Goal: Information Seeking & Learning: Compare options

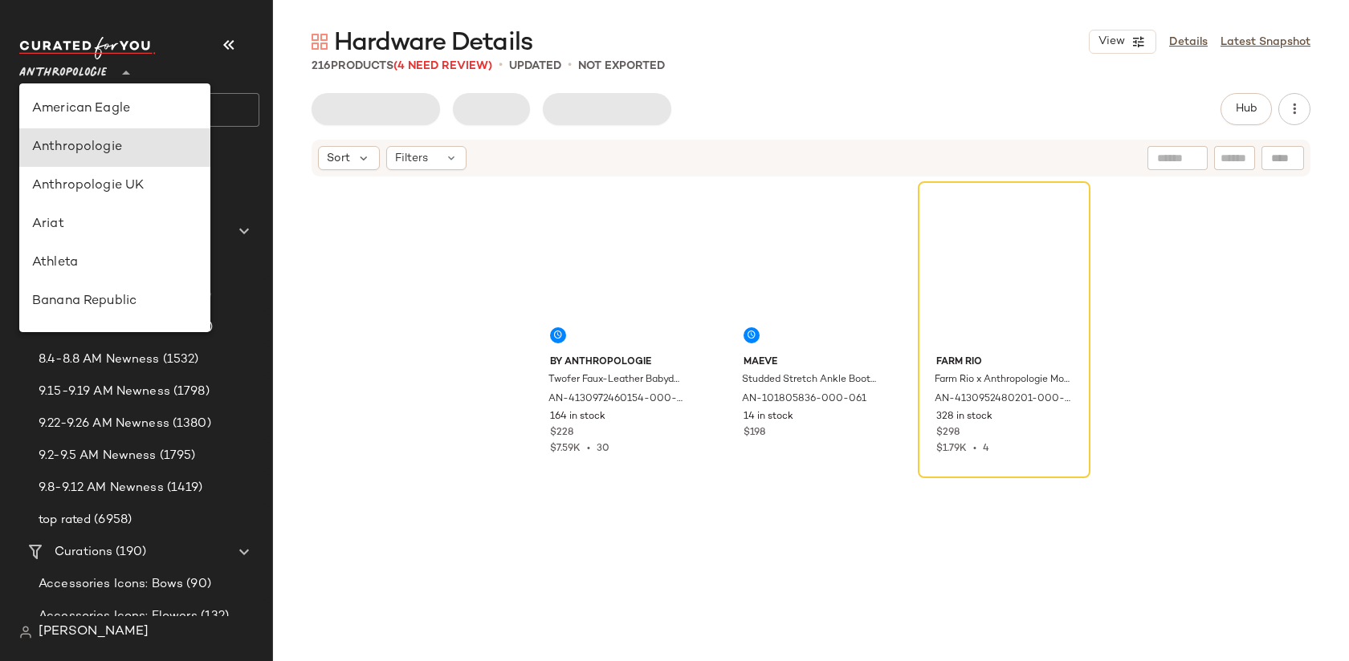
click at [119, 68] on icon at bounding box center [125, 72] width 19 height 19
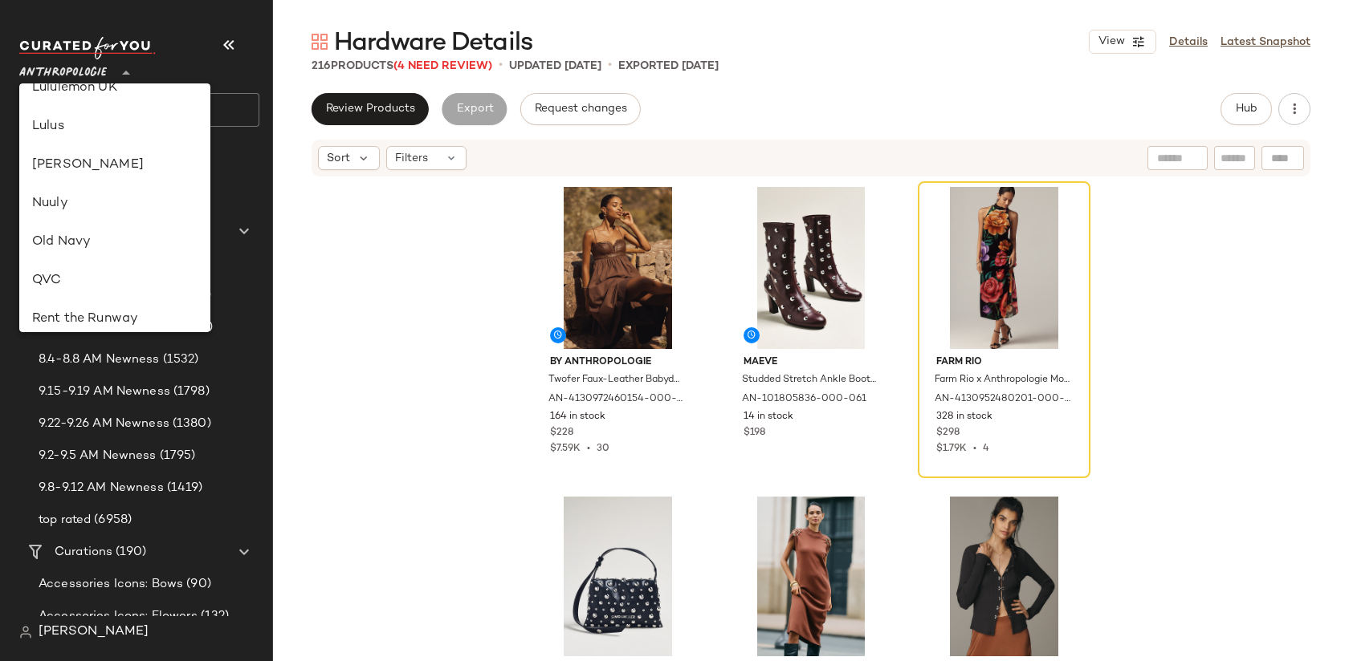
scroll to position [527, 0]
click at [129, 204] on div "Nuuly" at bounding box center [114, 198] width 165 height 19
type input "**"
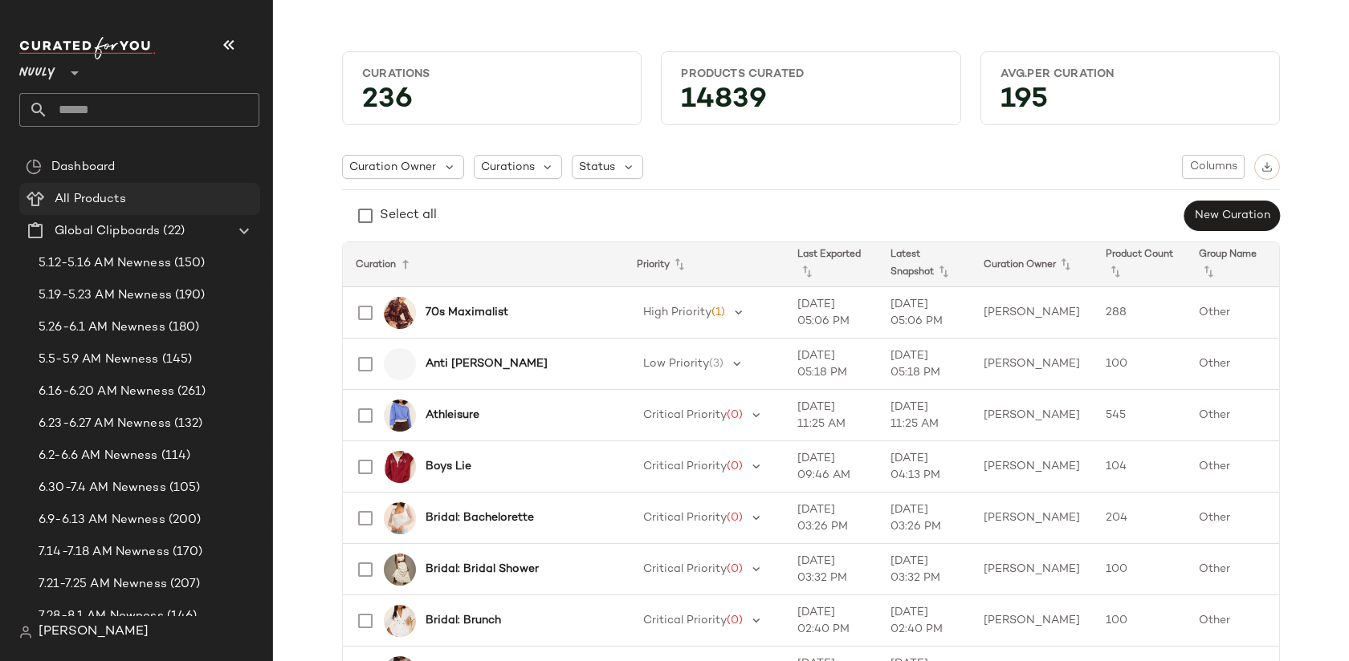
click at [204, 201] on div "All Products" at bounding box center [152, 199] width 204 height 18
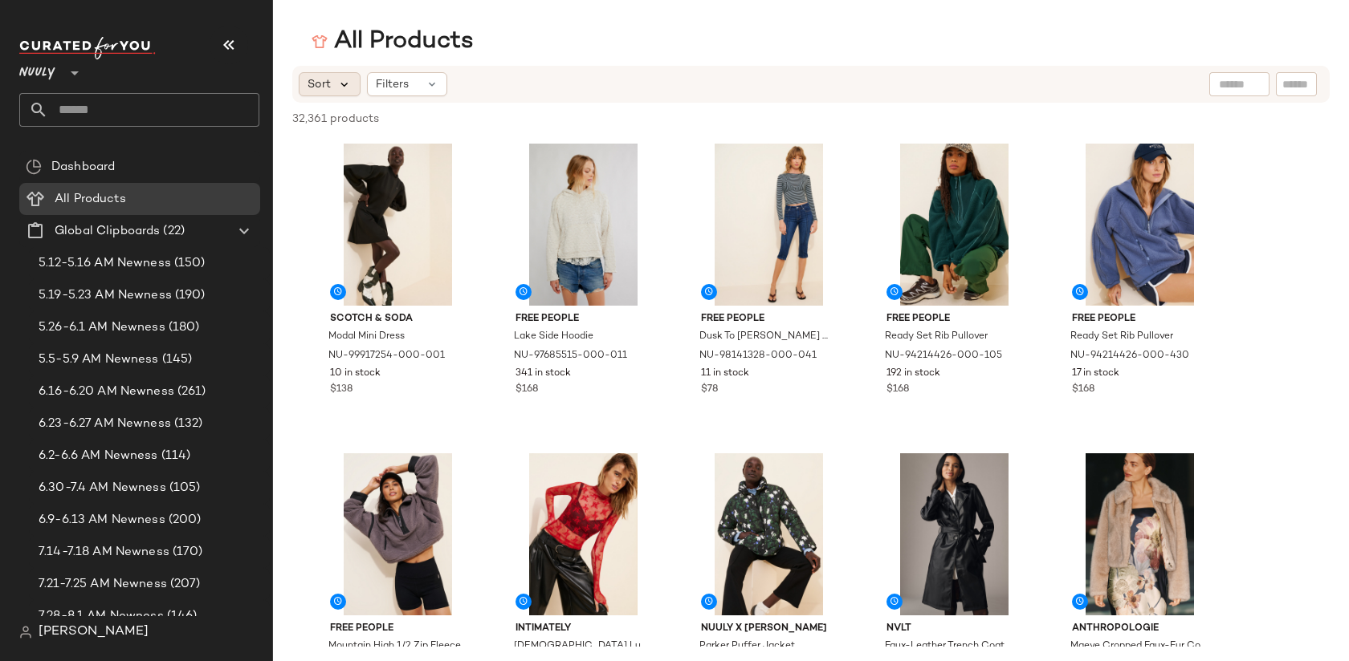
click at [345, 85] on icon at bounding box center [344, 84] width 14 height 14
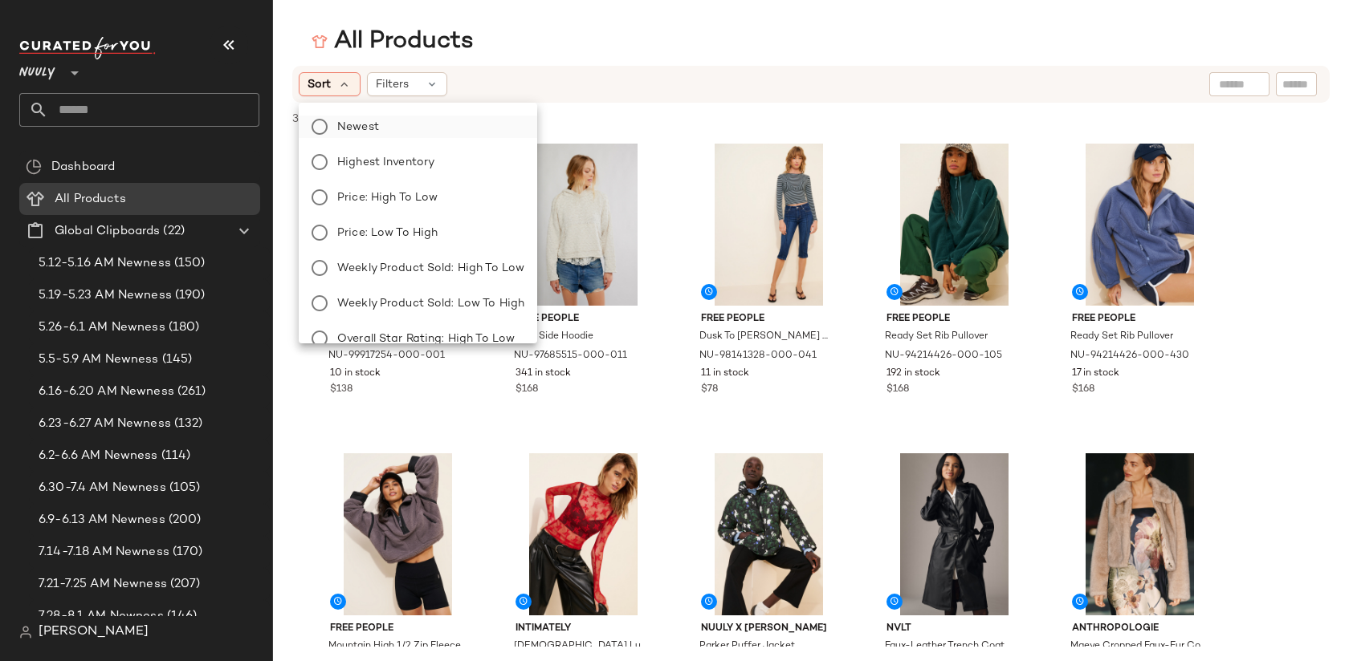
click at [354, 123] on span "Newest" at bounding box center [358, 127] width 42 height 17
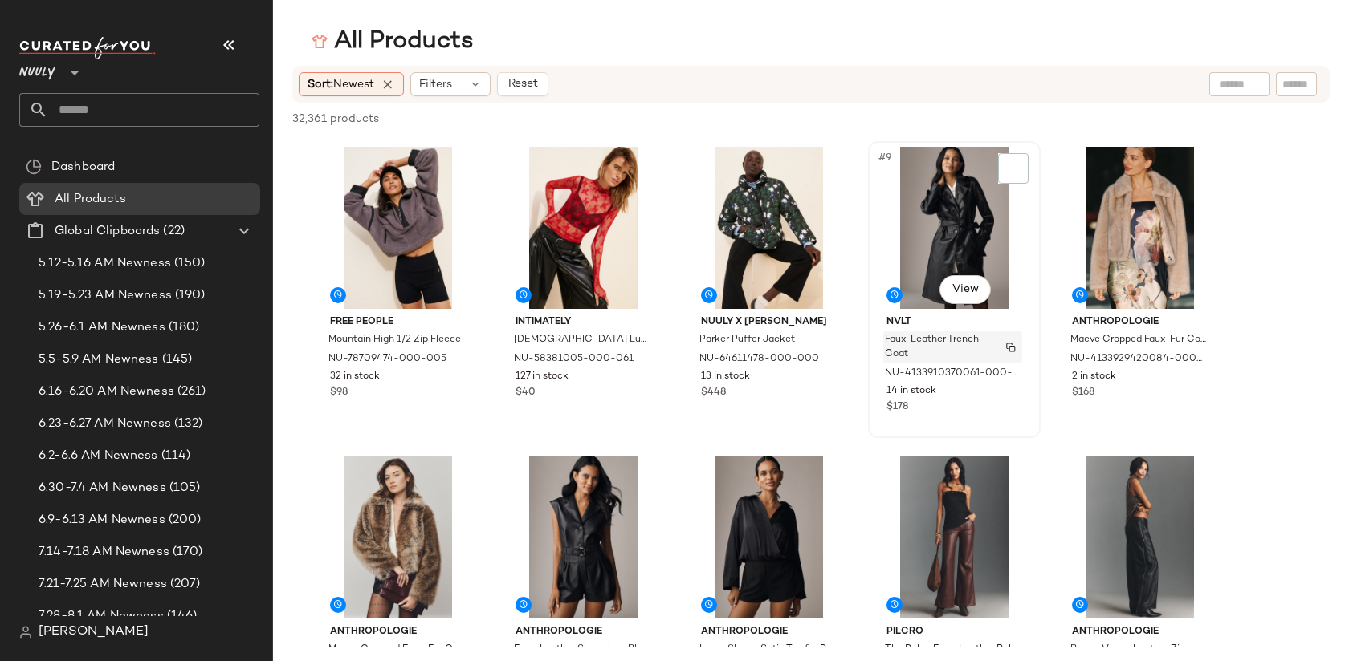
scroll to position [306, 0]
click at [1013, 160] on div at bounding box center [1013, 169] width 31 height 31
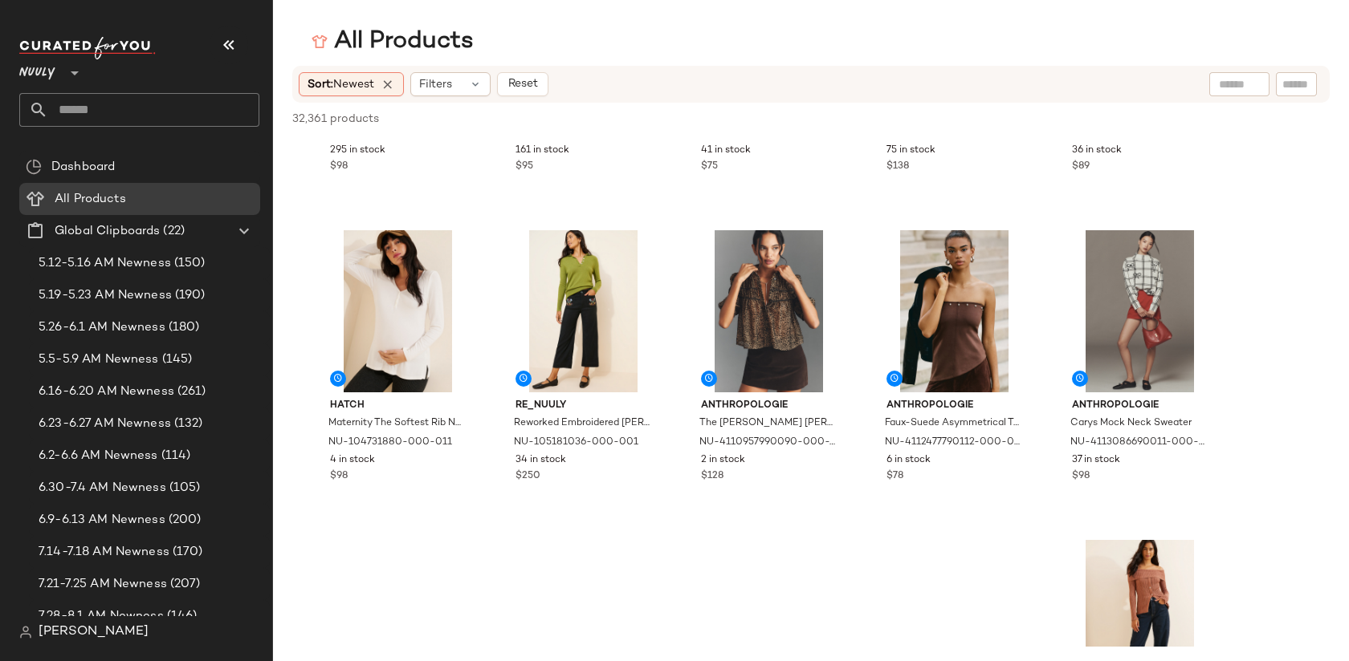
scroll to position [8589, 0]
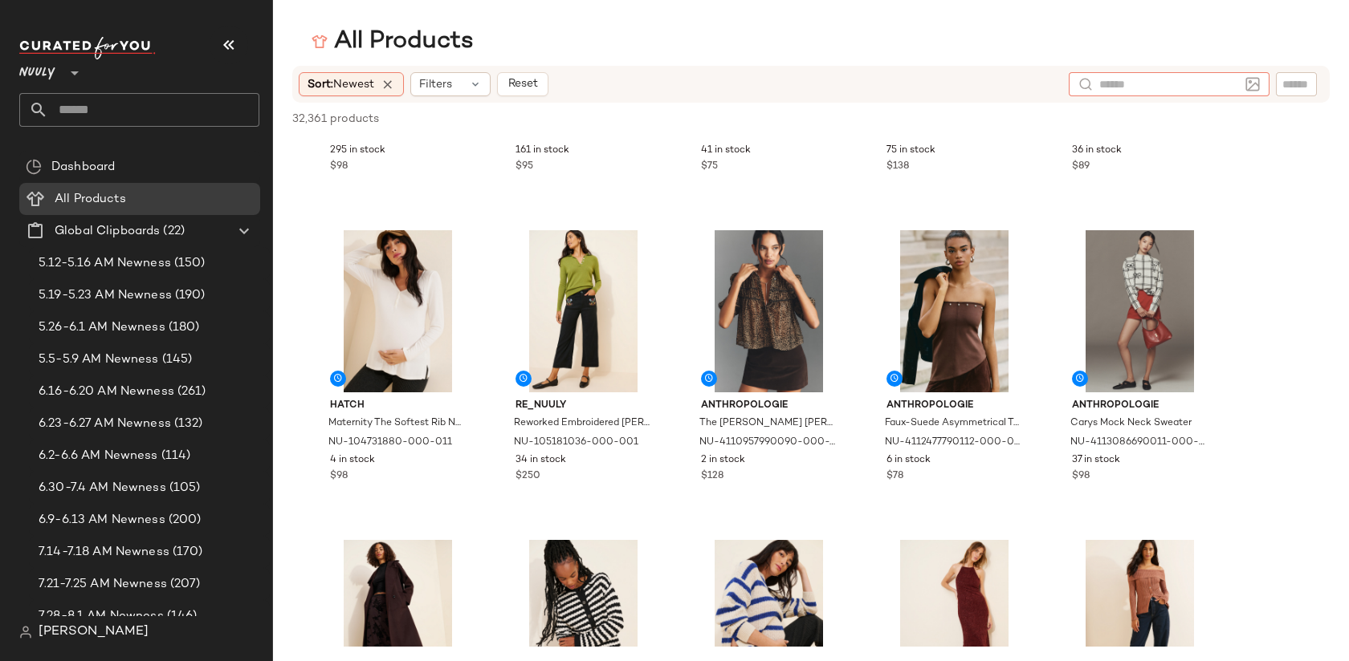
click at [1241, 90] on div at bounding box center [1168, 84] width 201 height 24
type input "**********"
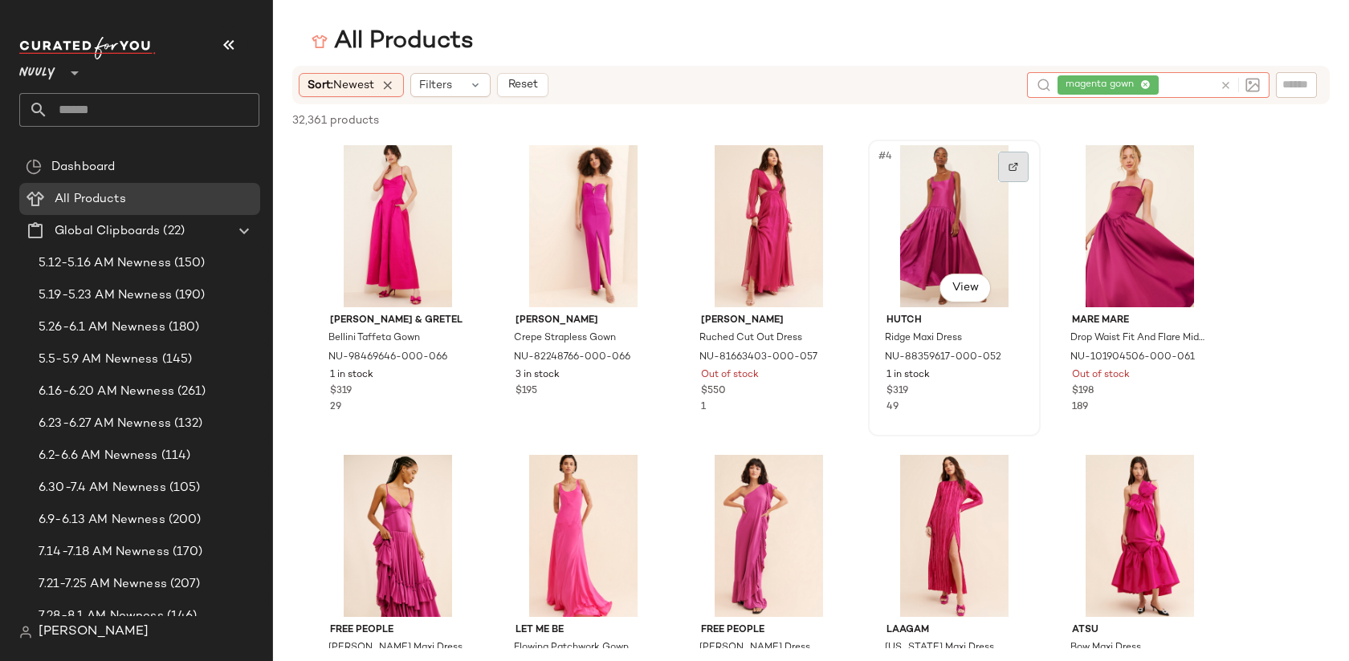
click at [1015, 165] on img at bounding box center [1013, 167] width 10 height 10
click at [1188, 163] on div at bounding box center [1198, 167] width 31 height 31
click at [454, 473] on img at bounding box center [457, 477] width 10 height 10
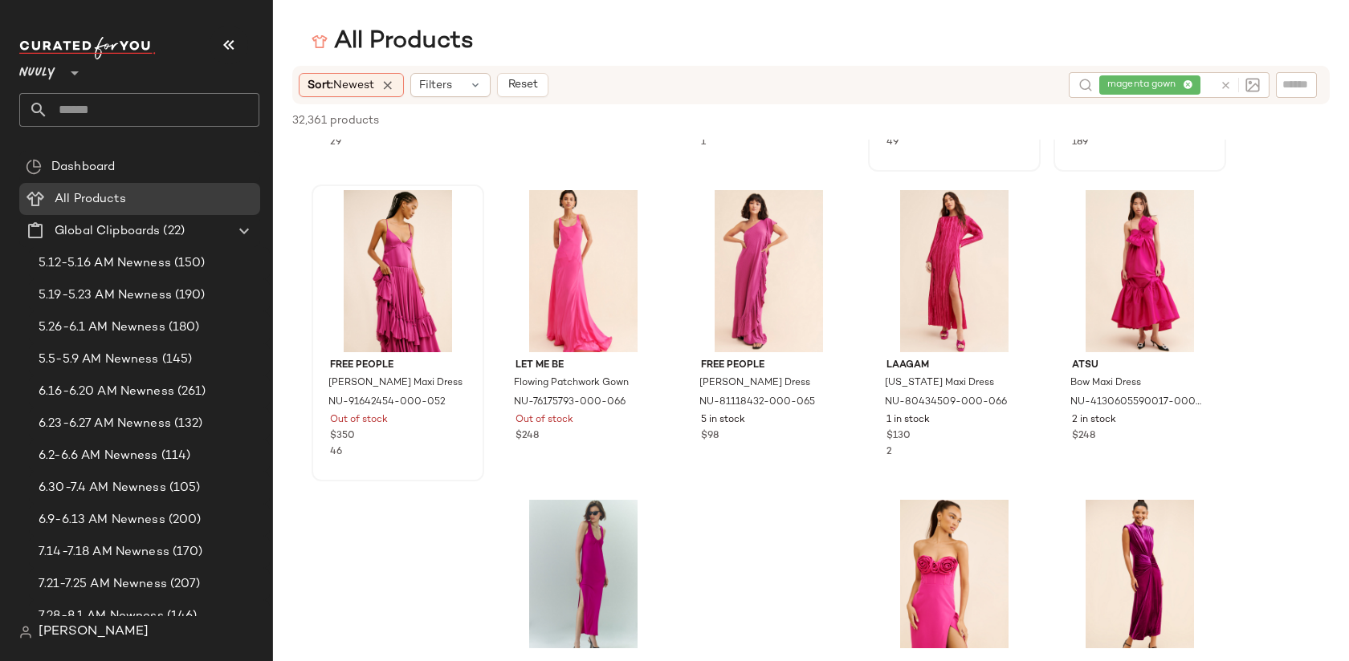
scroll to position [268, 0]
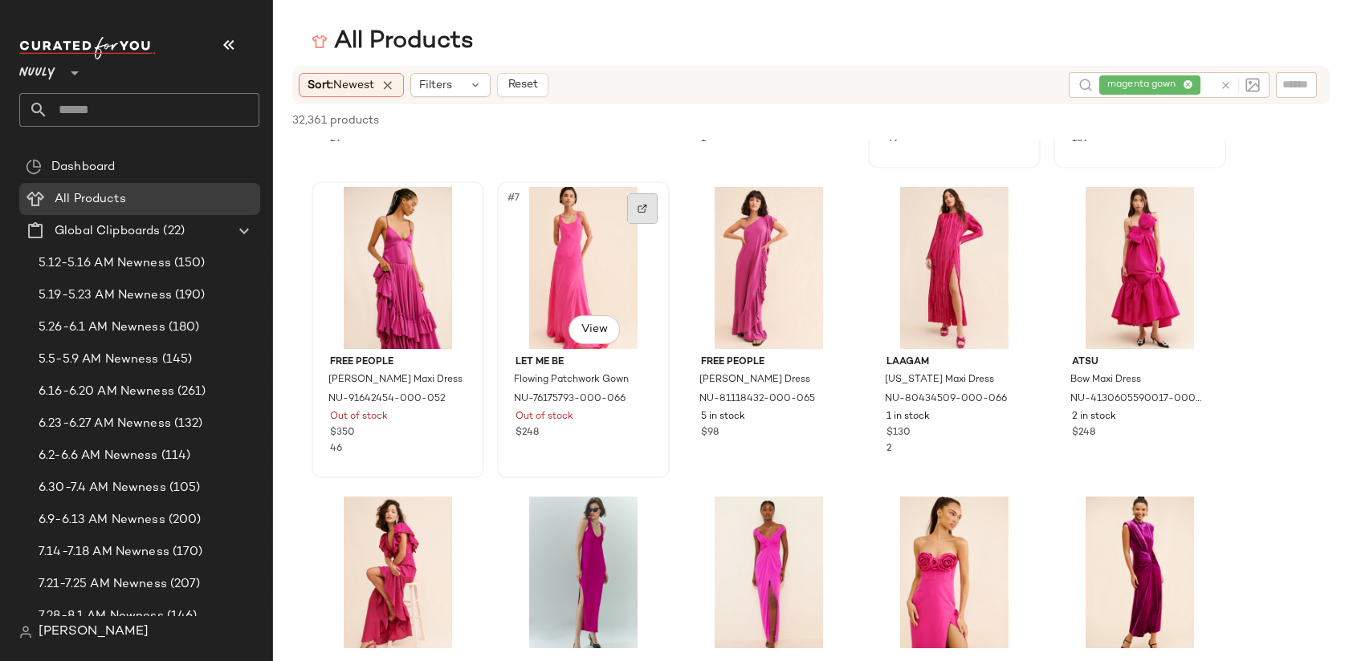
click at [635, 212] on div at bounding box center [642, 208] width 31 height 31
click at [454, 514] on img at bounding box center [457, 519] width 10 height 10
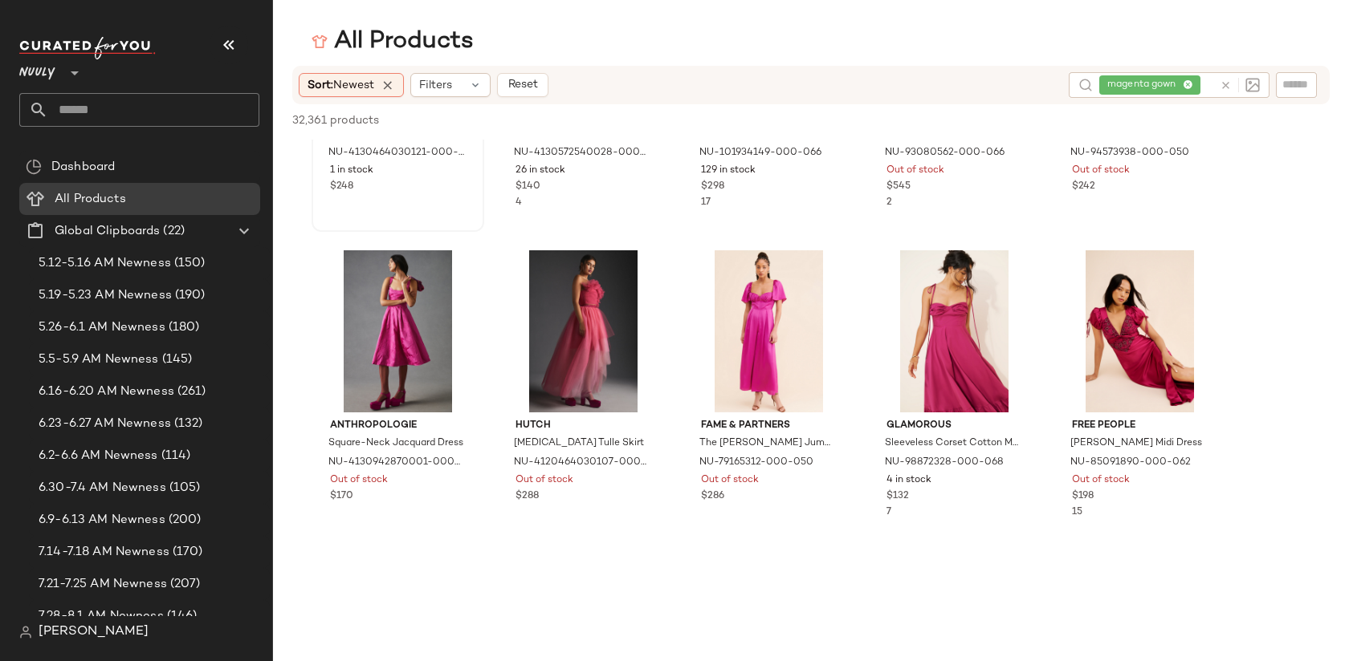
scroll to position [831, 0]
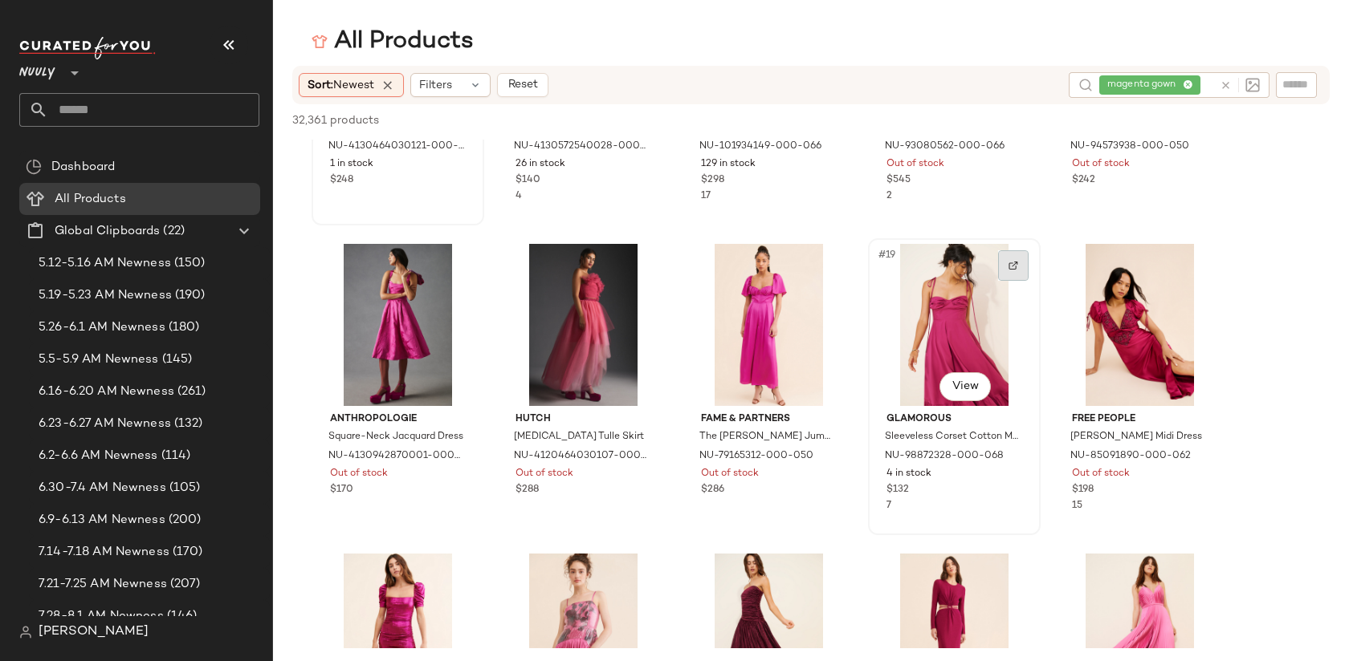
click at [1007, 258] on div at bounding box center [1013, 265] width 31 height 31
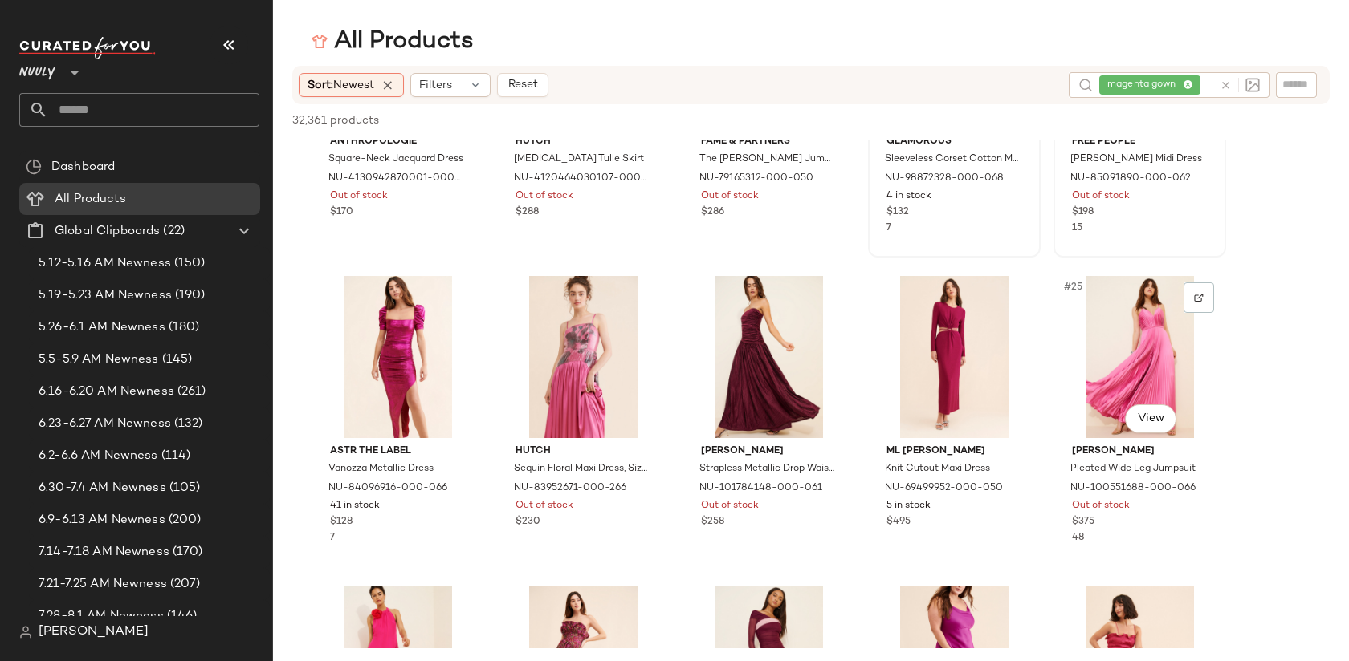
scroll to position [1102, 0]
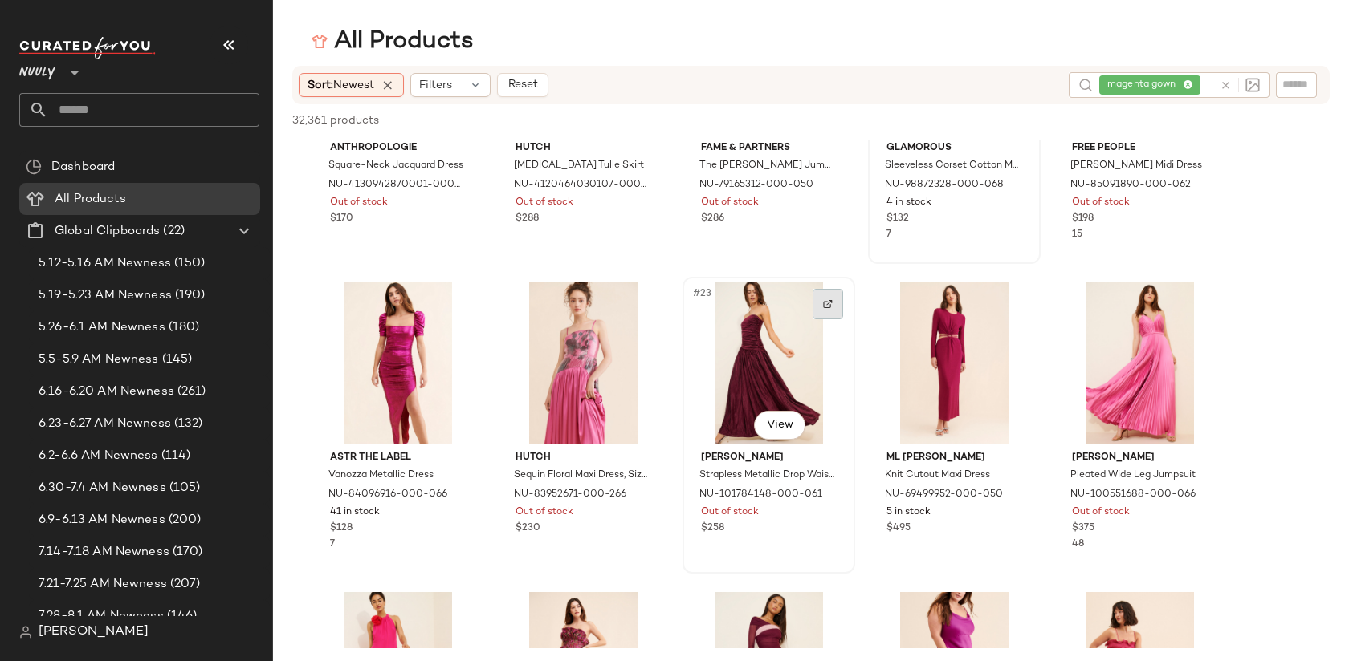
click at [816, 300] on div at bounding box center [827, 304] width 31 height 31
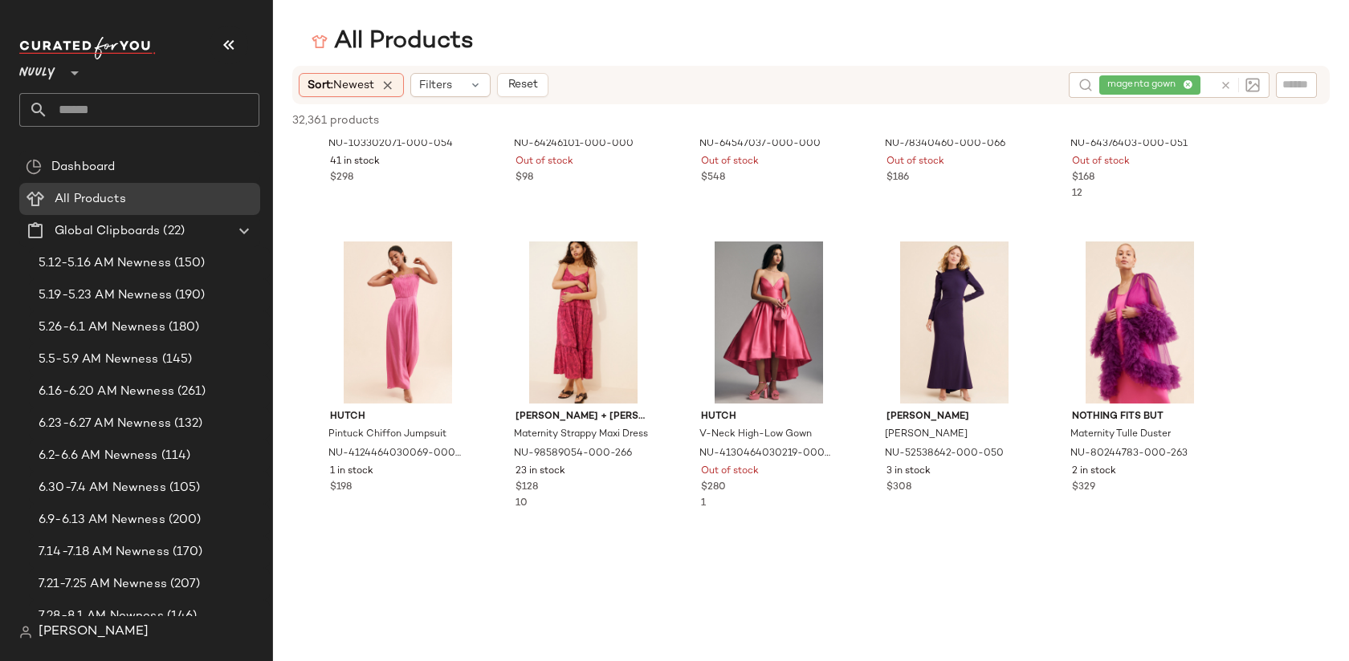
scroll to position [5494, 0]
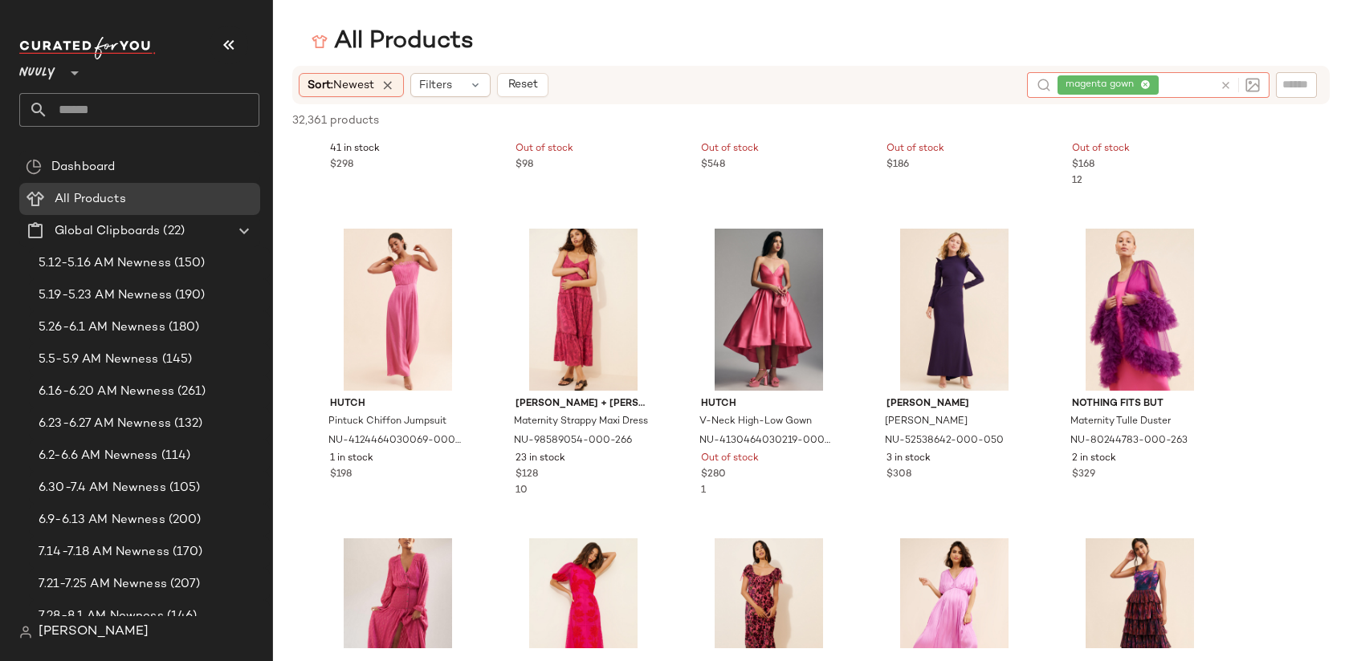
click at [1223, 87] on icon at bounding box center [1225, 85] width 12 height 12
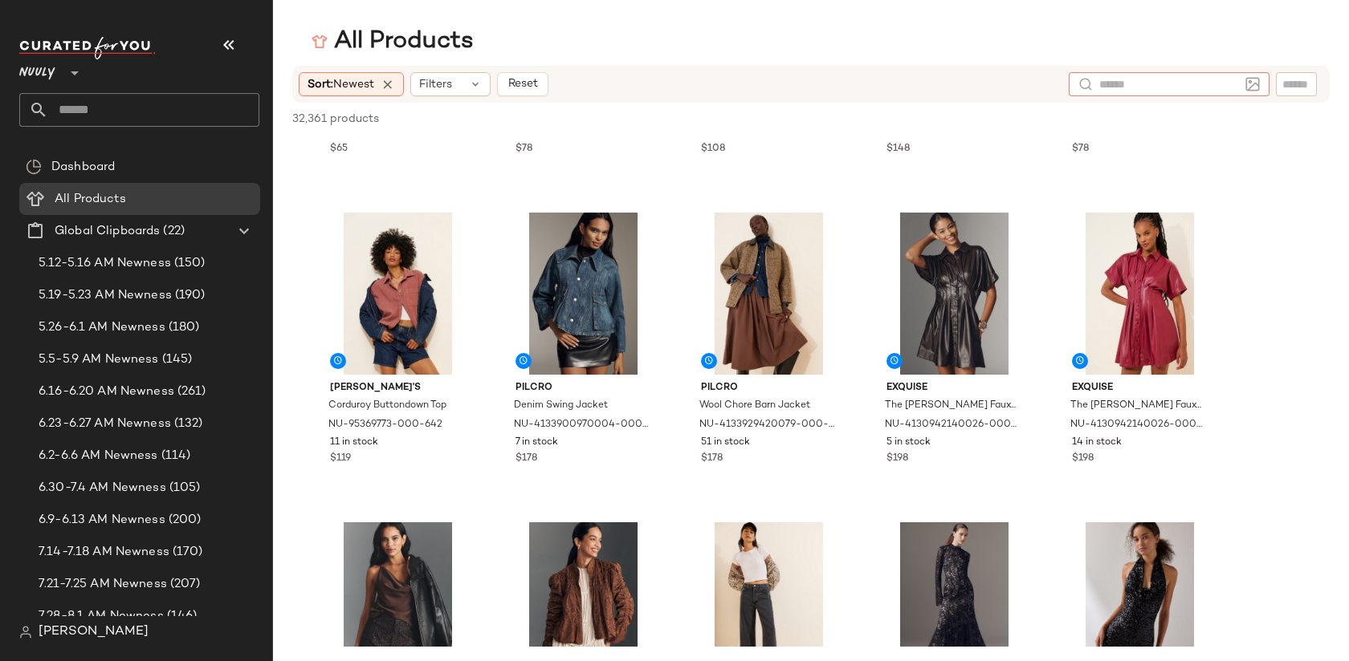
scroll to position [4884, 0]
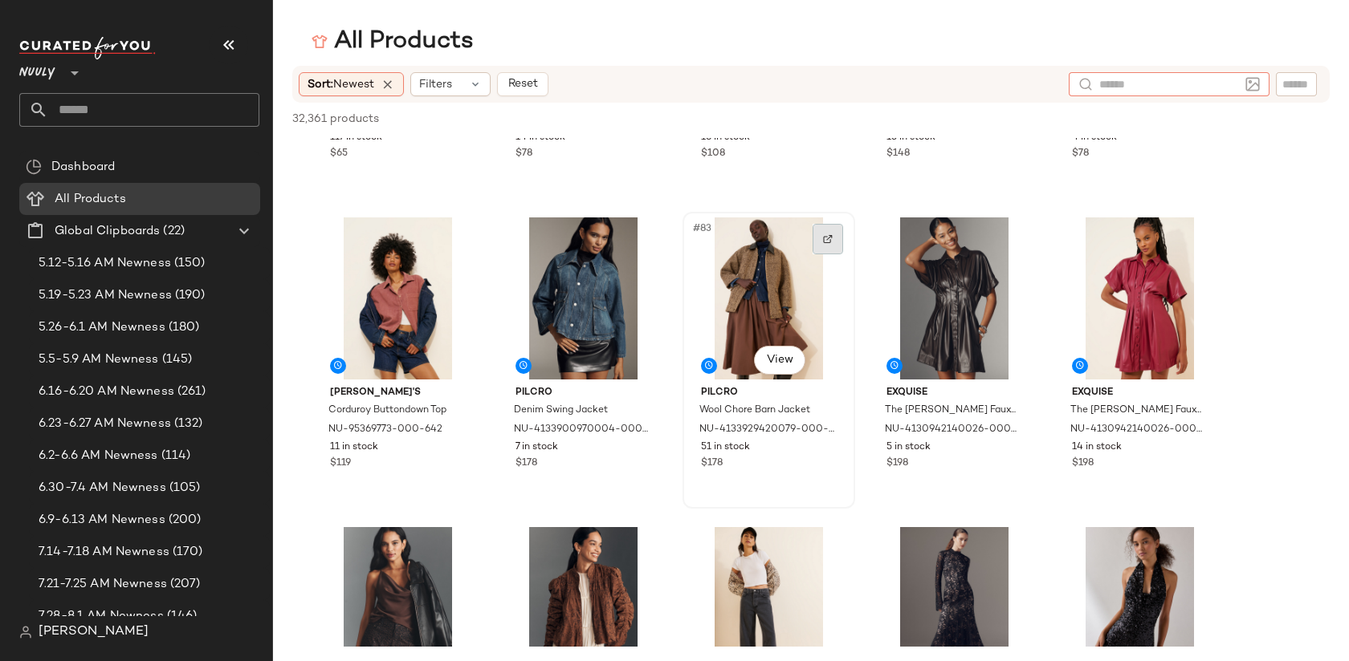
click at [819, 231] on div at bounding box center [827, 239] width 31 height 31
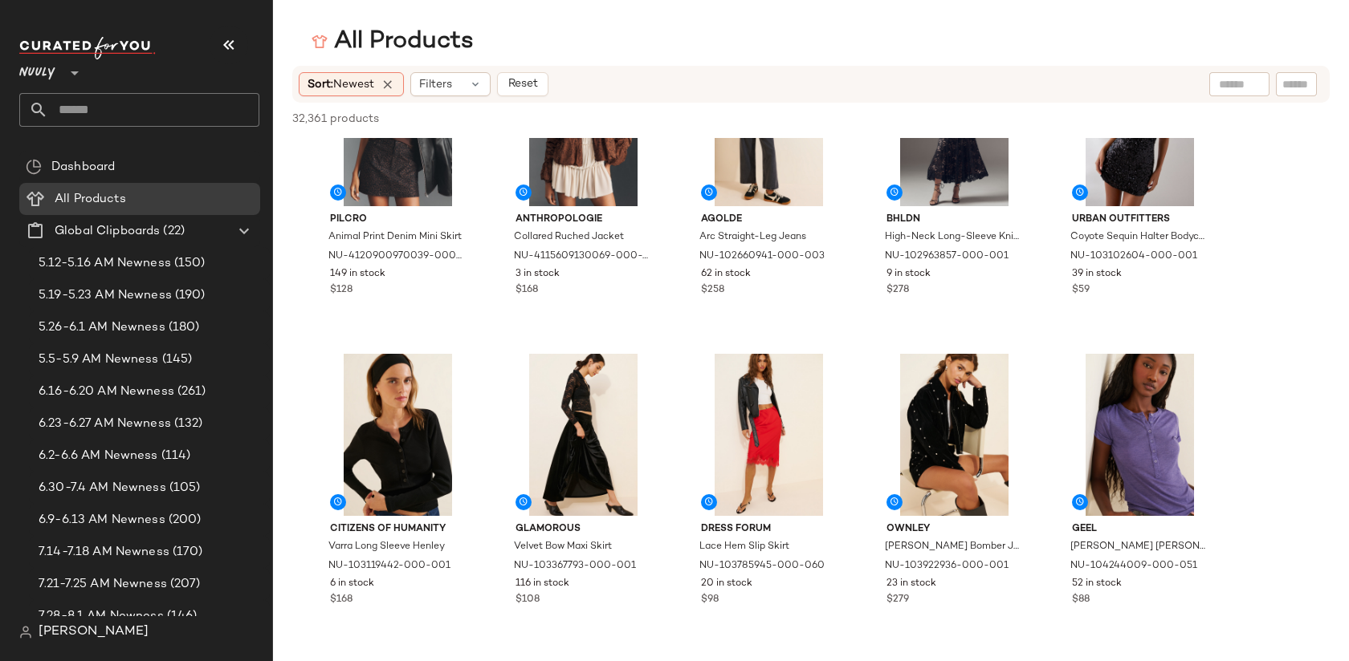
scroll to position [5380, 0]
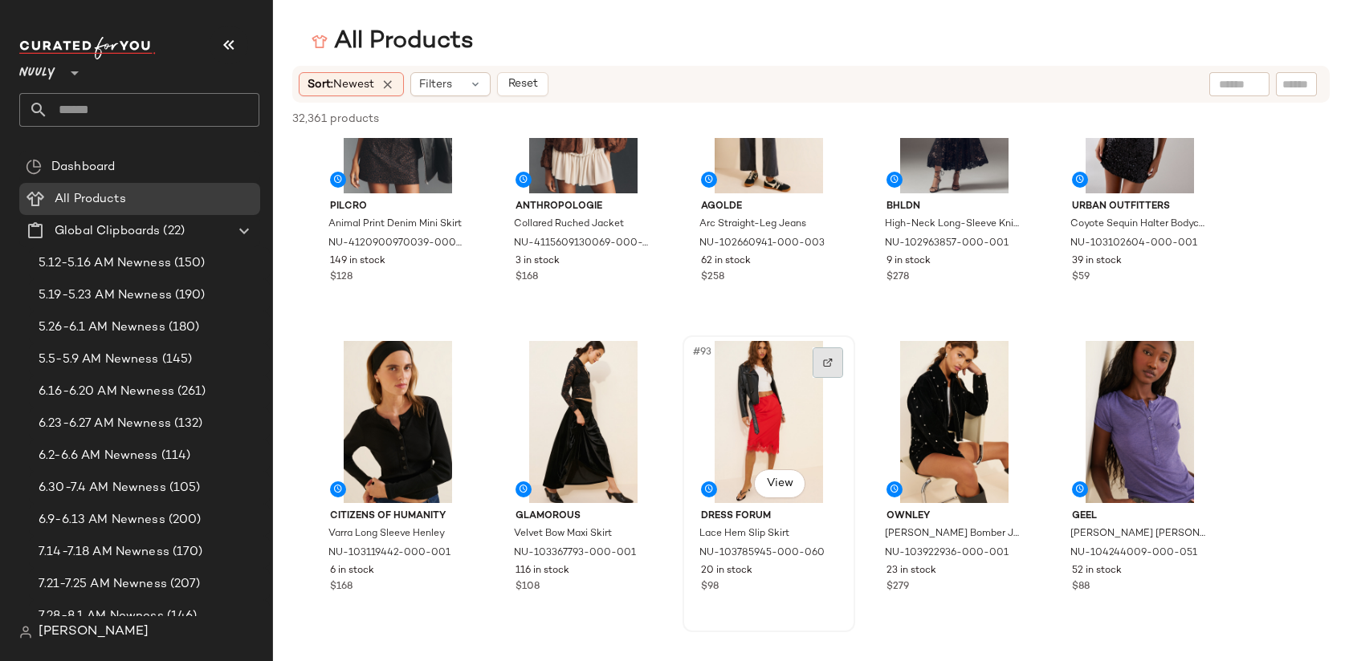
click at [826, 361] on img at bounding box center [828, 363] width 10 height 10
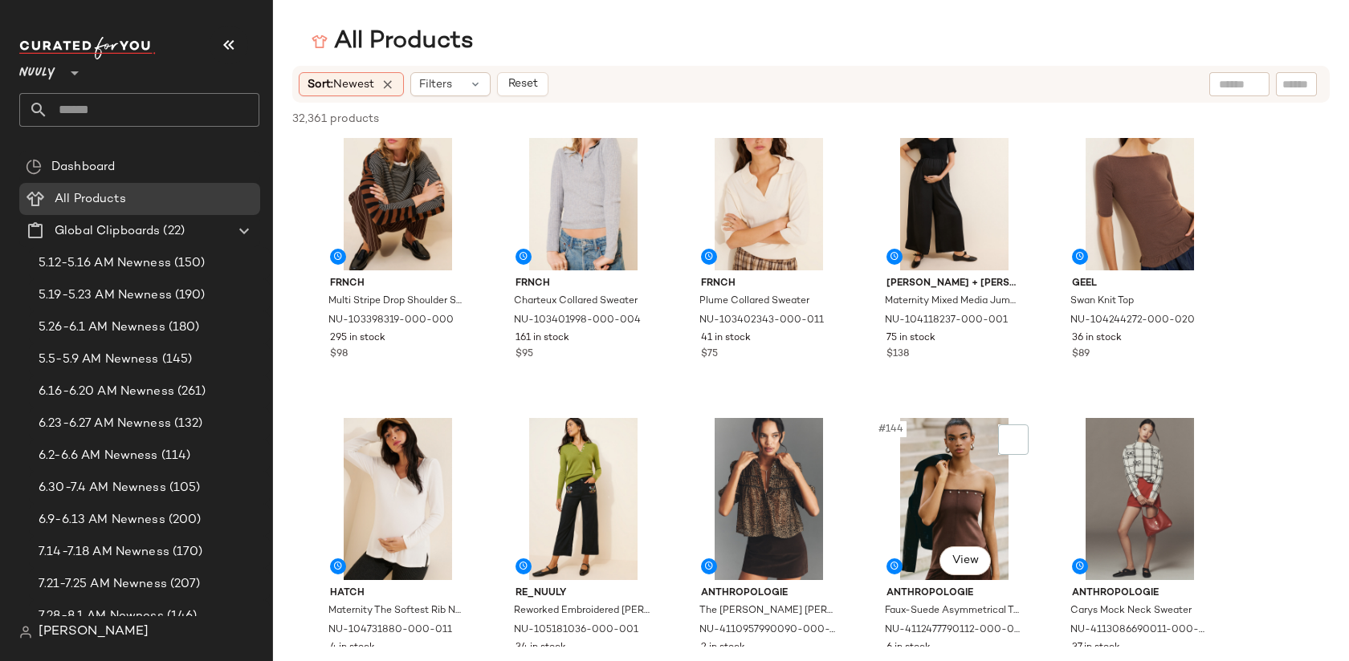
scroll to position [8660, 0]
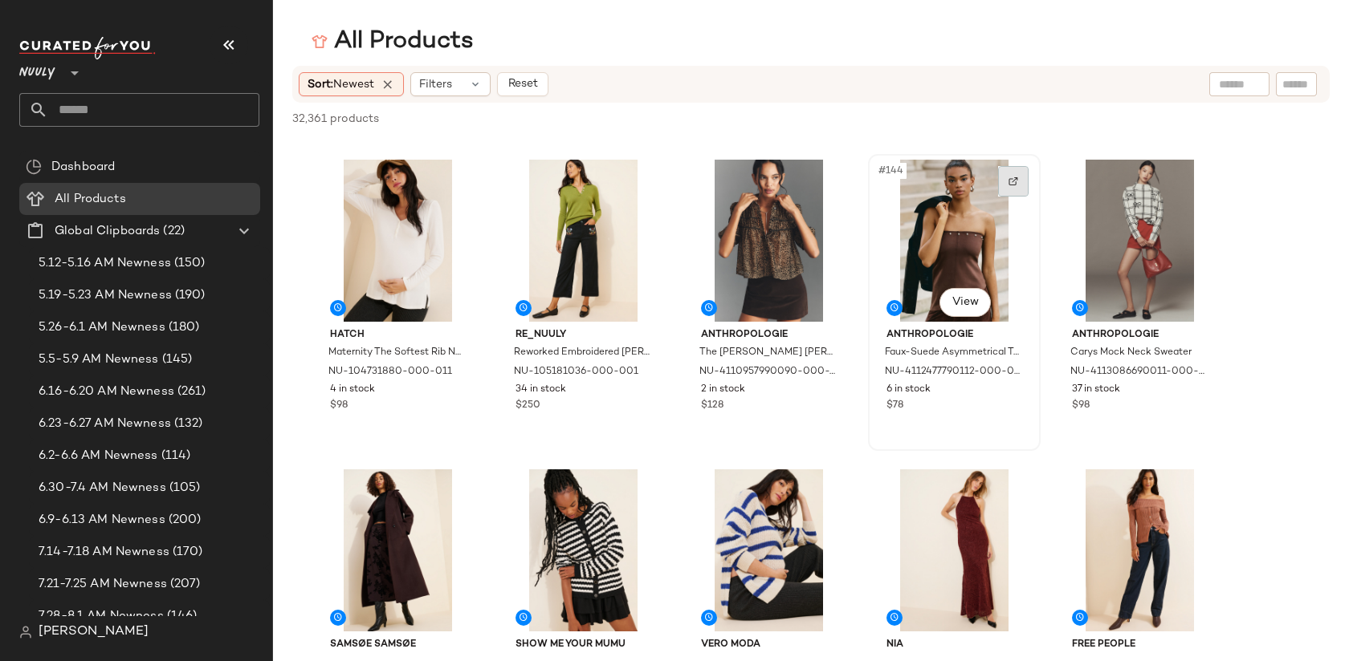
click at [1008, 180] on img at bounding box center [1013, 182] width 10 height 10
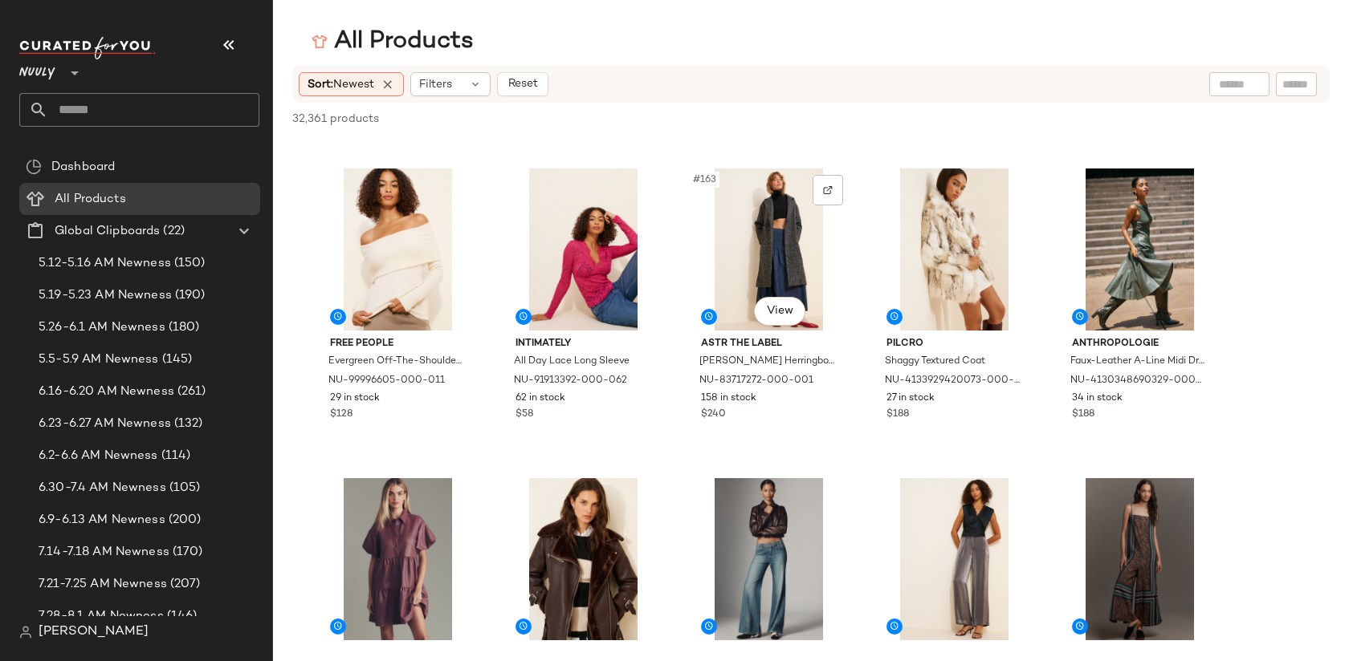
scroll to position [9891, 0]
click at [653, 194] on div at bounding box center [642, 189] width 31 height 31
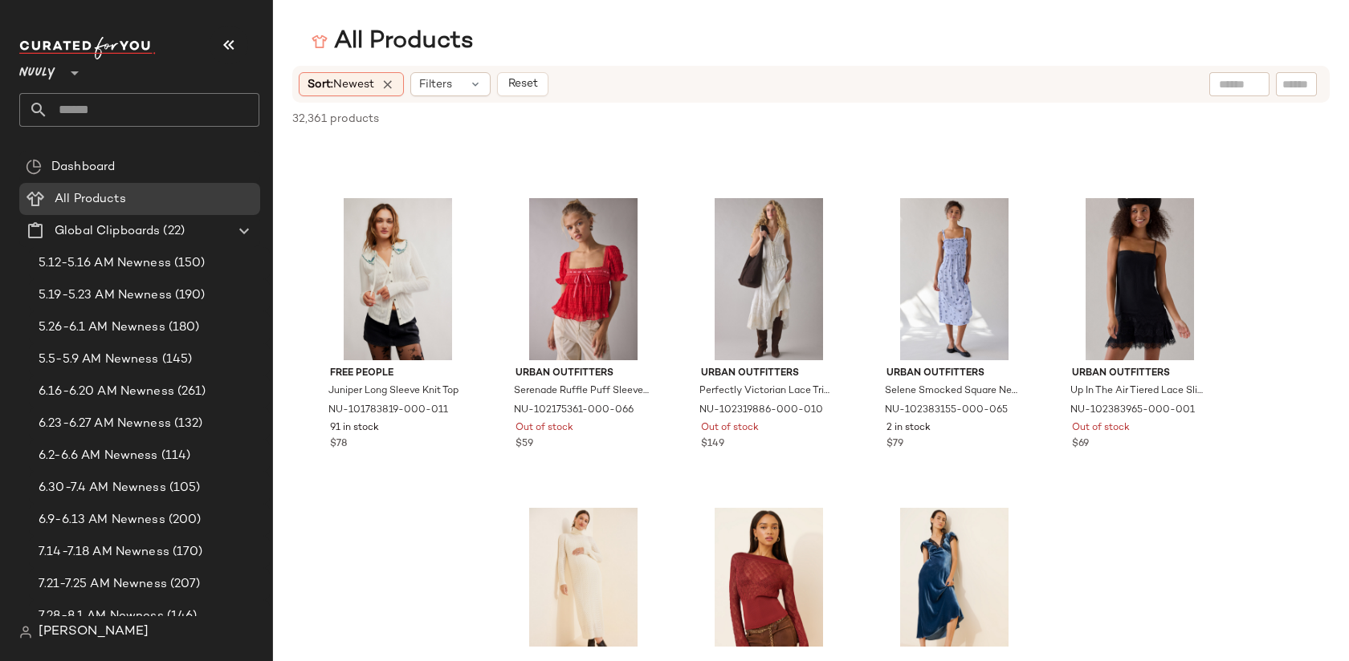
scroll to position [15130, 0]
